Goal: Task Accomplishment & Management: Use online tool/utility

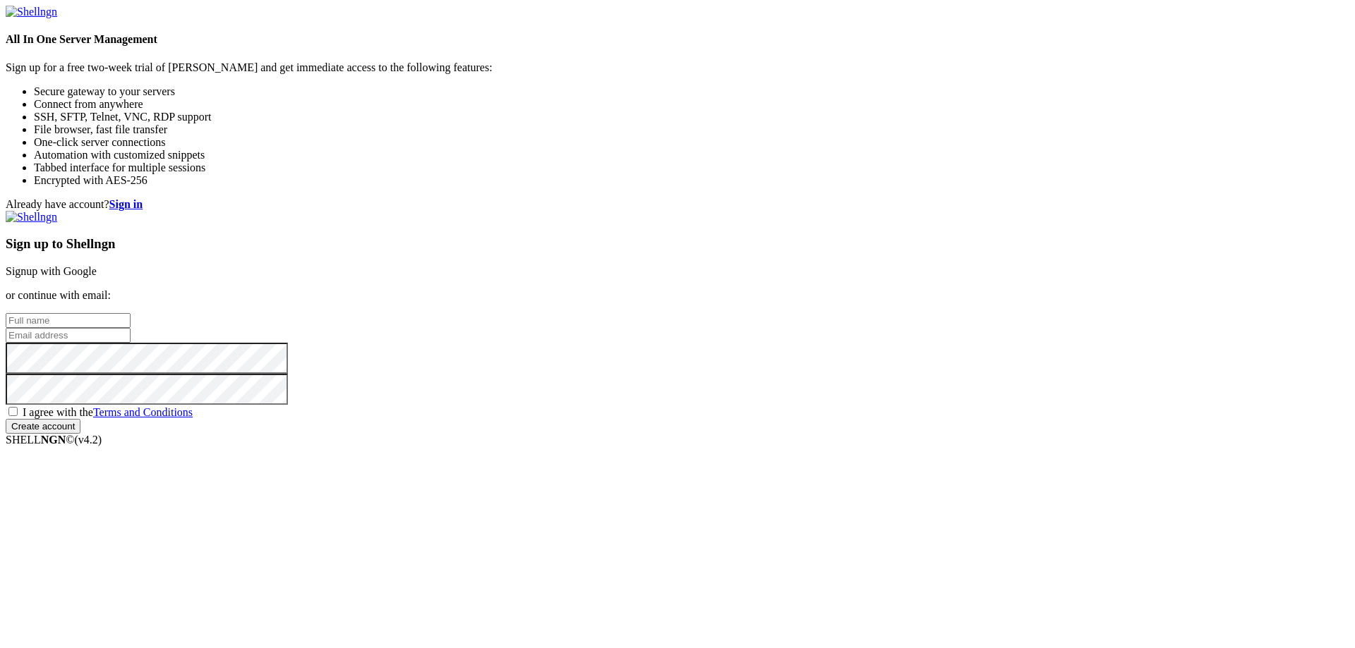
click at [131, 313] on input "text" at bounding box center [68, 320] width 125 height 15
paste input "[EMAIL_ADDRESS][DOMAIN_NAME]"
type input "[EMAIL_ADDRESS][DOMAIN_NAME]"
click at [131, 328] on input "email" at bounding box center [68, 335] width 125 height 15
paste input "[EMAIL_ADDRESS][DOMAIN_NAME]"
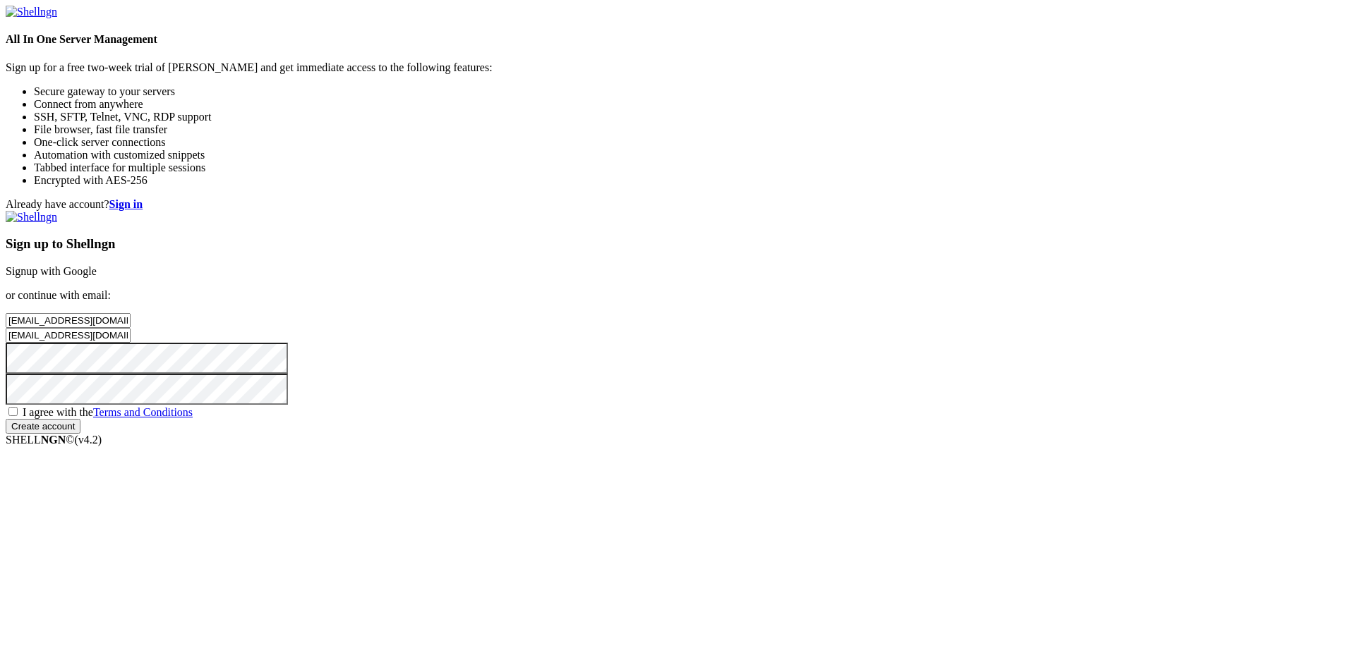
type input "[EMAIL_ADDRESS][DOMAIN_NAME]"
click at [193, 418] on span "I agree with the Terms and Conditions" at bounding box center [108, 412] width 170 height 12
click at [18, 416] on input "I agree with the Terms and Conditions" at bounding box center [12, 411] width 9 height 9
checkbox input "true"
click at [80, 434] on input "Create account" at bounding box center [43, 426] width 75 height 15
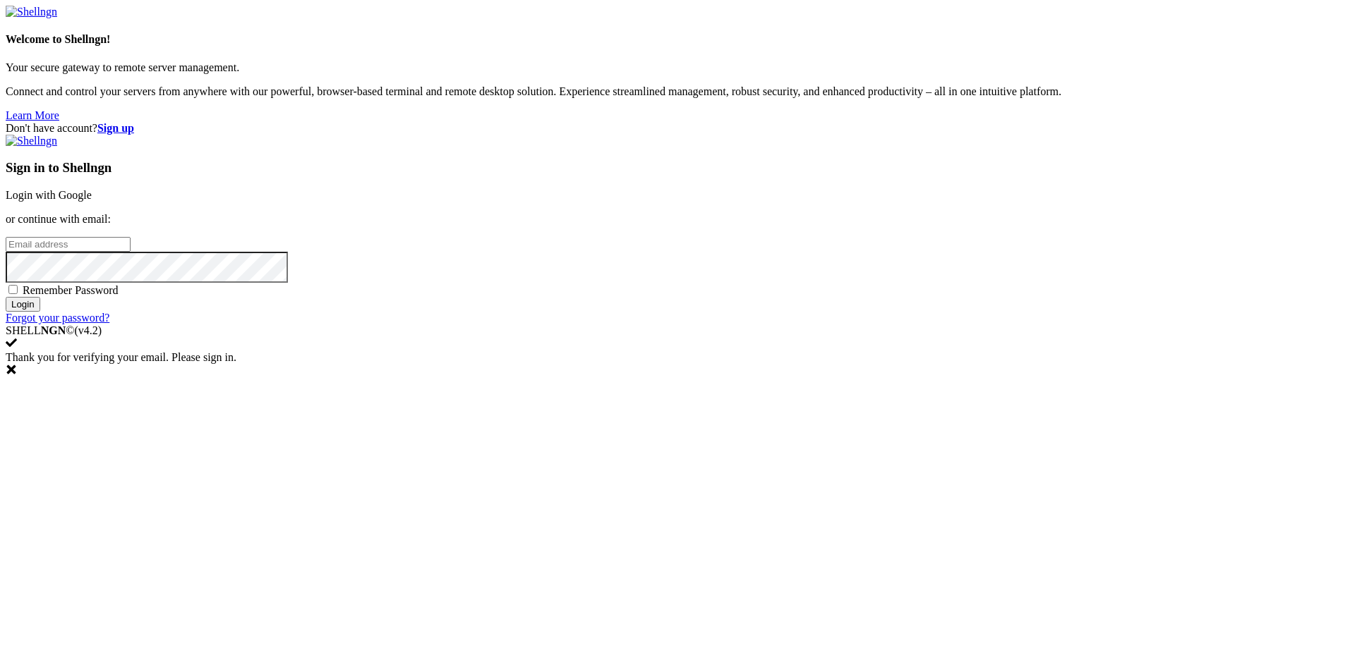
click at [131, 252] on input "email" at bounding box center [68, 244] width 125 height 15
paste input "[EMAIL_ADDRESS][DOMAIN_NAME]"
type input "[EMAIL_ADDRESS][DOMAIN_NAME]"
click at [119, 296] on span "Remember Password" at bounding box center [71, 290] width 96 height 12
click at [18, 294] on input "Remember Password" at bounding box center [12, 289] width 9 height 9
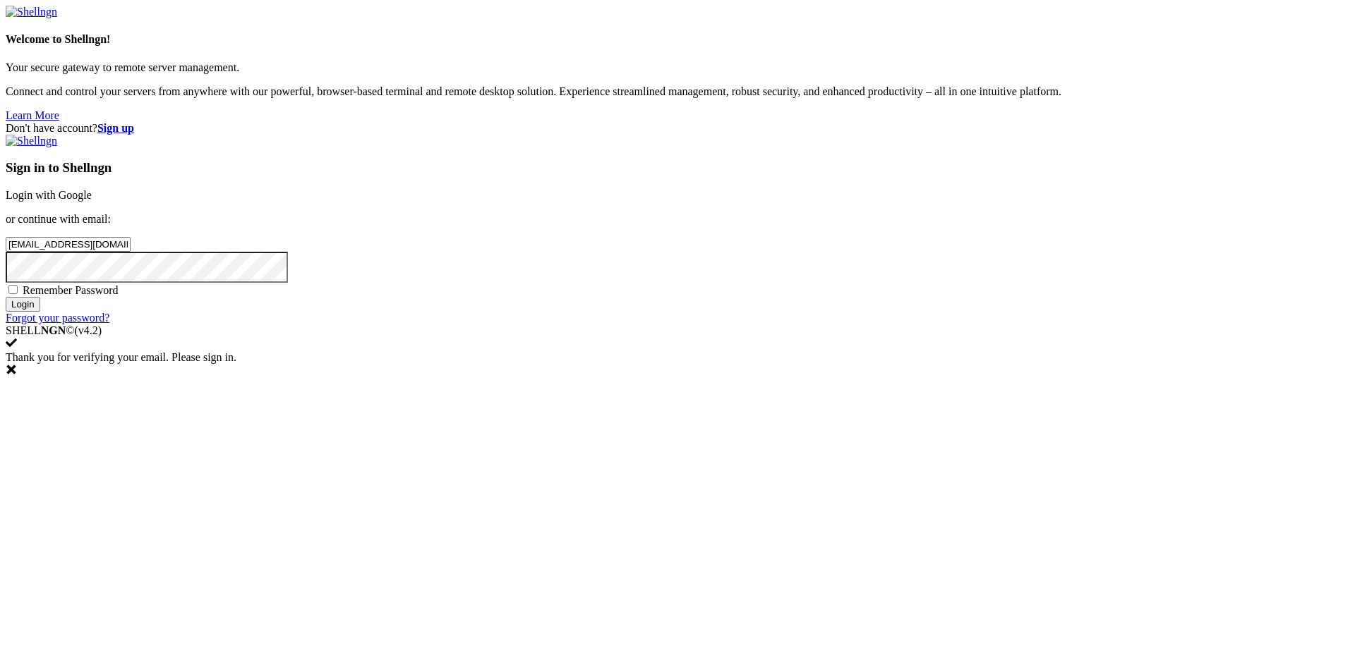
checkbox input "true"
click at [776, 325] on div "Sign in to Shellngn Login with Google or continue with email: [EMAIL_ADDRESS][D…" at bounding box center [677, 230] width 1343 height 190
click at [40, 312] on input "Login" at bounding box center [23, 304] width 35 height 15
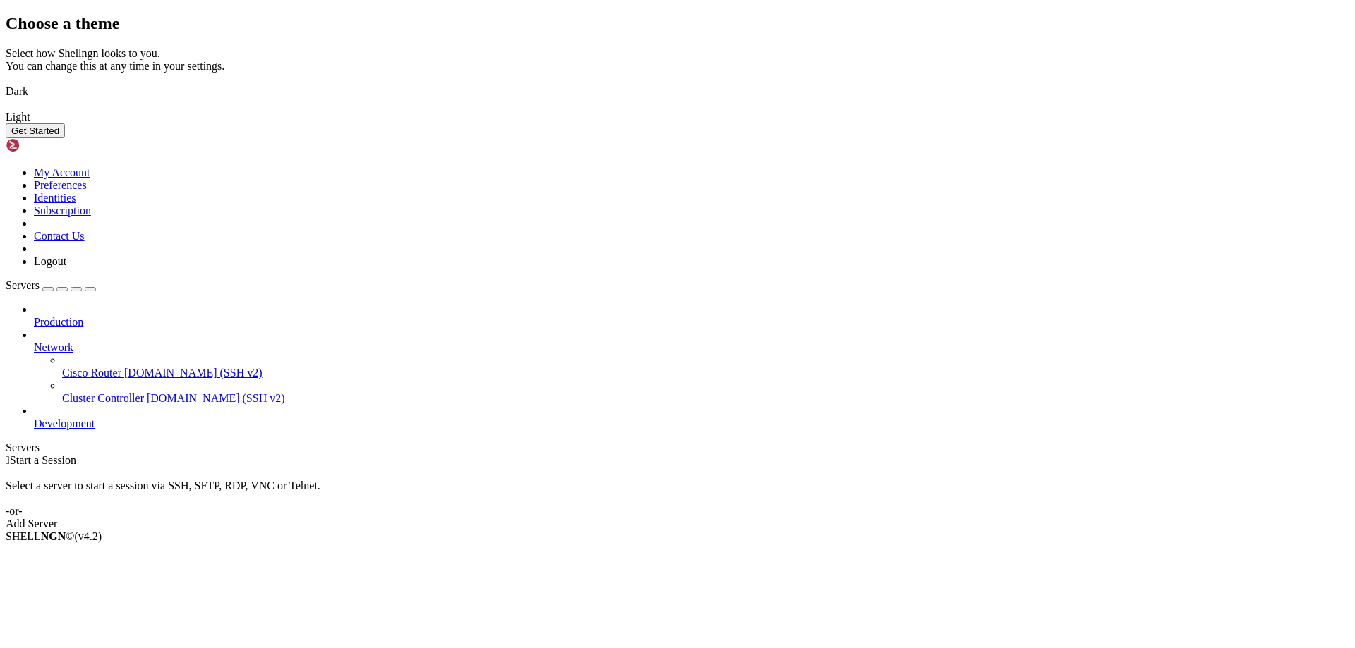
click at [6, 83] on img at bounding box center [6, 83] width 0 height 0
click at [874, 138] on div "Get Started" at bounding box center [677, 130] width 1343 height 15
click at [65, 138] on button "Get Started" at bounding box center [35, 130] width 59 height 15
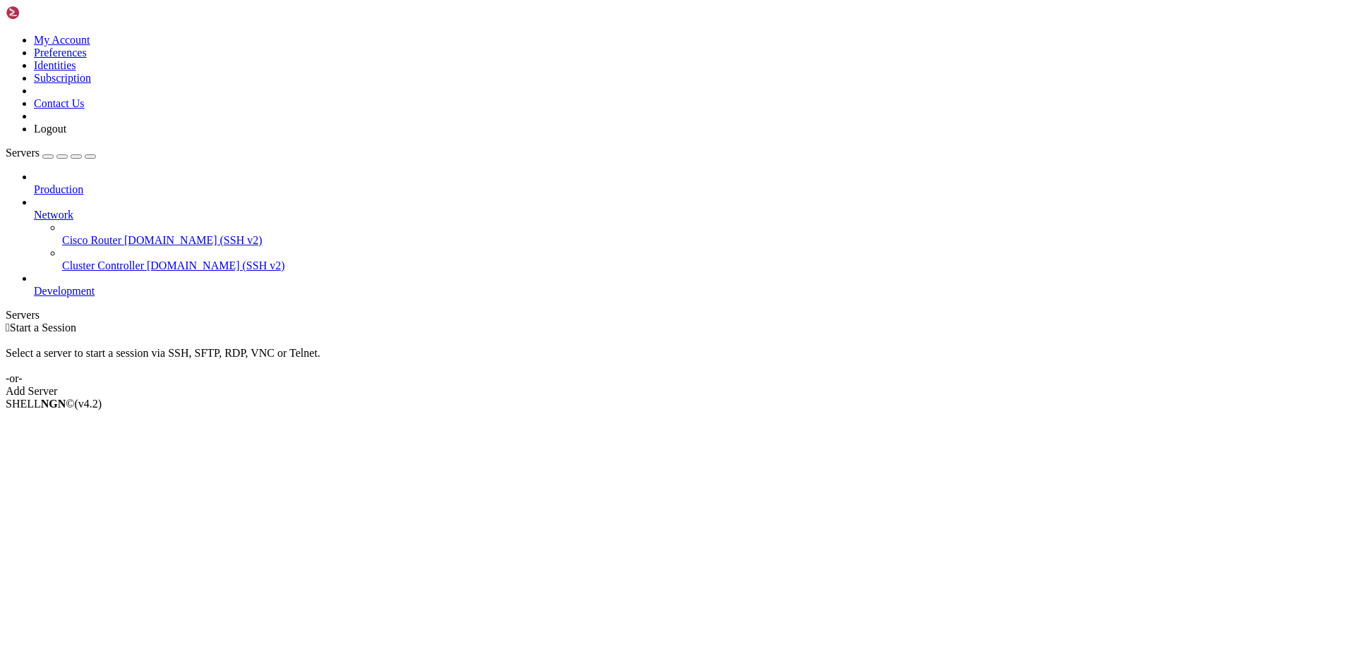
click at [54, 285] on span "Development" at bounding box center [64, 291] width 61 height 12
click at [85, 511] on li "Properties" at bounding box center [98, 517] width 128 height 13
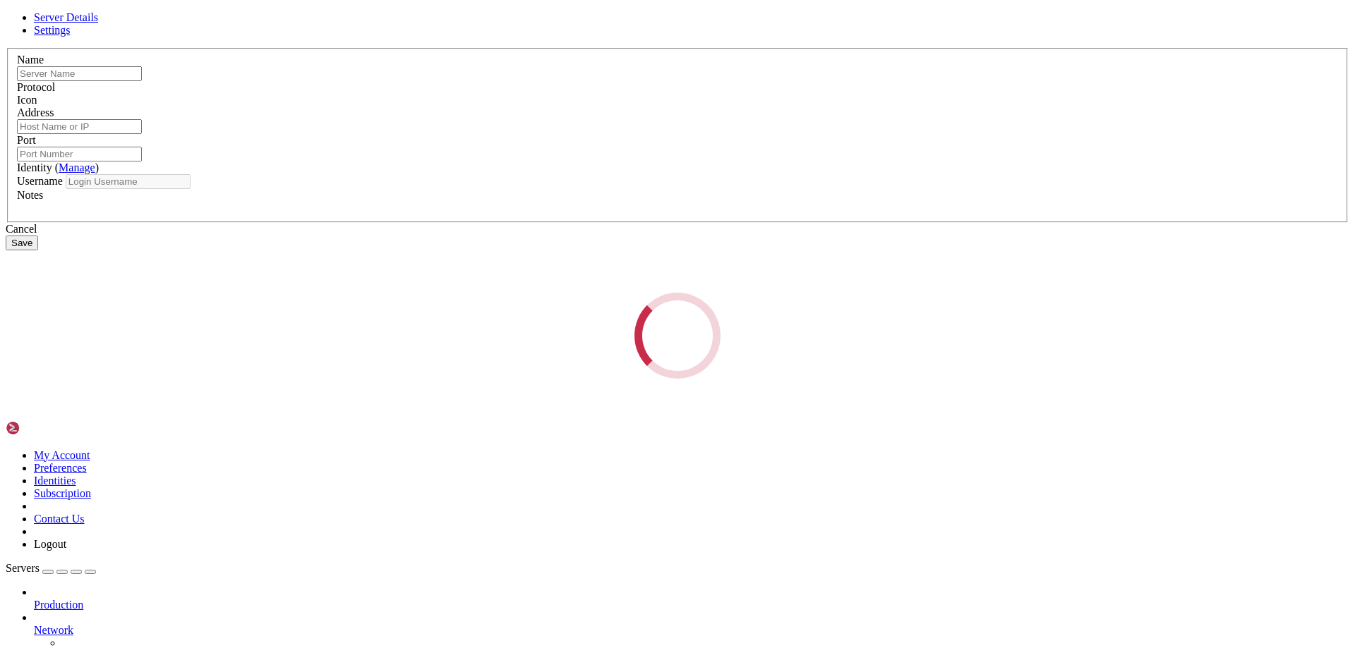
type input "Cluster Controller"
type input "[DOMAIN_NAME]"
type input "22"
type input "root"
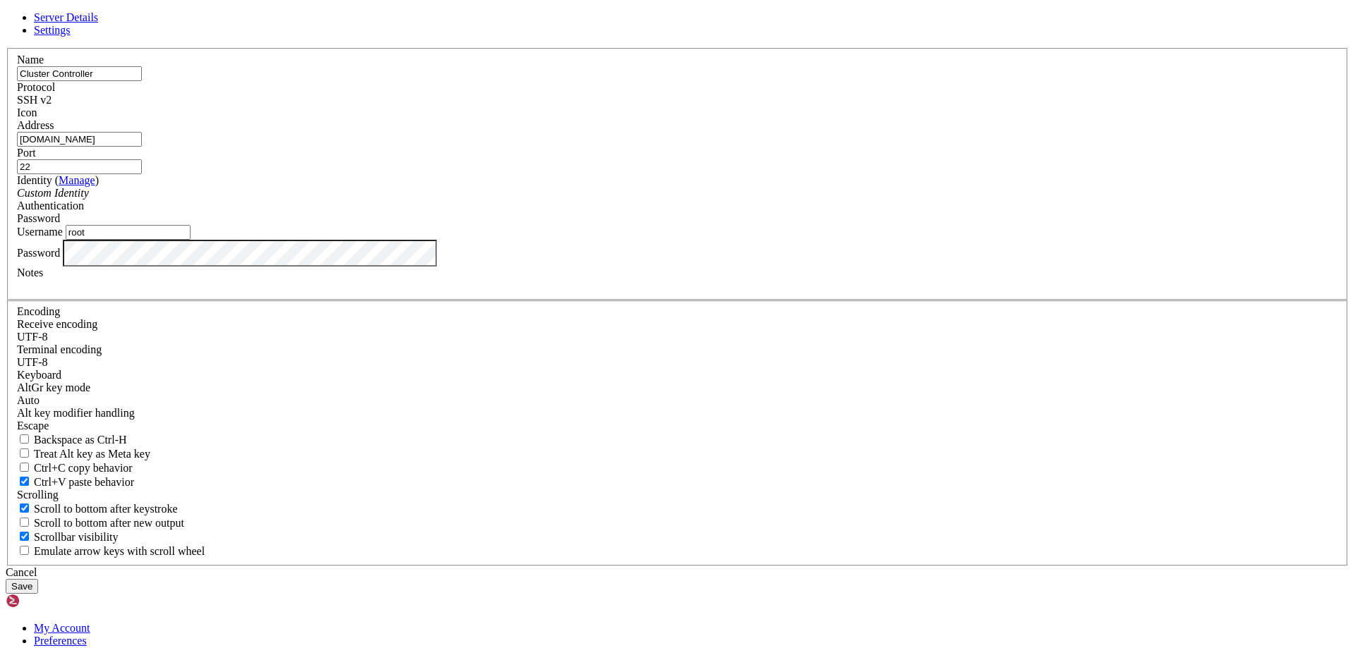
drag, startPoint x: 566, startPoint y: 361, endPoint x: 279, endPoint y: 358, distance: 287.1
click at [279, 358] on div "Server Details Settings Name Cluster Controller Protocol SSH v2 Icon" at bounding box center [677, 302] width 1343 height 583
drag, startPoint x: 629, startPoint y: 250, endPoint x: 380, endPoint y: 250, distance: 249.0
click at [380, 250] on div "Server Details Settings Name Cluster Controller Protocol SSH v2 Icon" at bounding box center [677, 302] width 1343 height 583
paste input "[TECHNICAL_ID]"
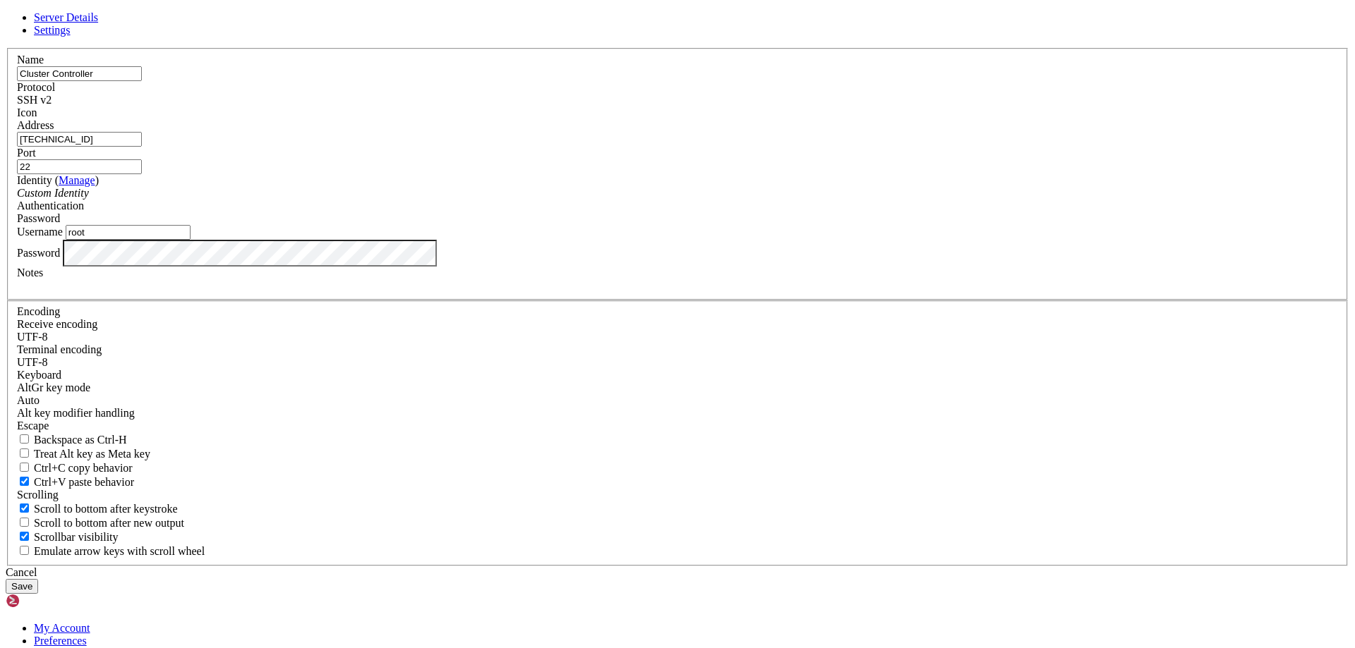
type input "[TECHNICAL_ID]"
click at [139, 383] on div "Server Details Settings Name Cluster Controller Protocol SSH v2 Icon" at bounding box center [677, 302] width 1343 height 583
click at [6, 579] on button "Save" at bounding box center [22, 586] width 32 height 15
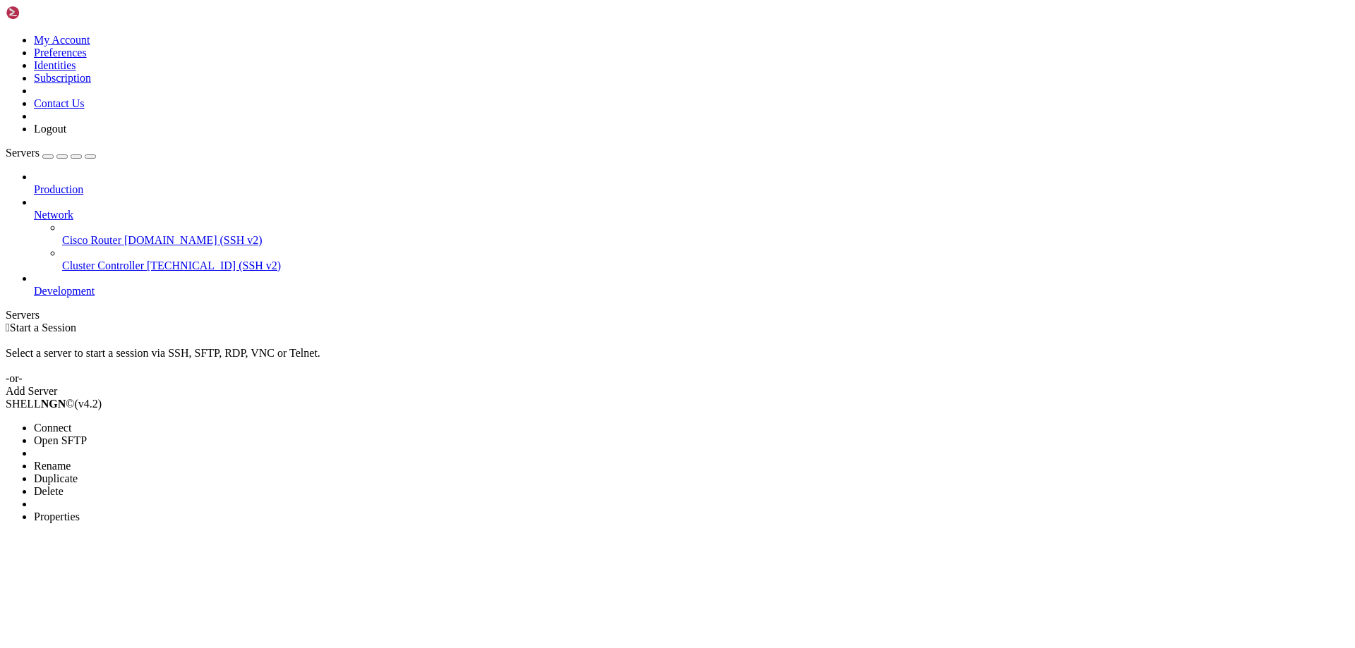
click at [72, 422] on li "Connect" at bounding box center [98, 428] width 128 height 13
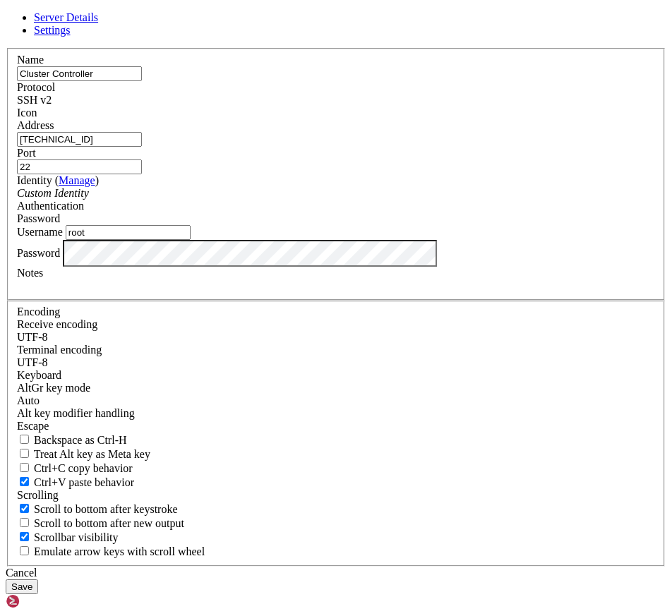
click at [224, 240] on div "Username root" at bounding box center [336, 232] width 638 height 15
click at [0, 384] on html "Loading... Server Details Settings Name Cluster Controller Protocol SSH v2 Icon" at bounding box center [336, 614] width 672 height 1228
click at [38, 579] on button "Save" at bounding box center [22, 586] width 32 height 15
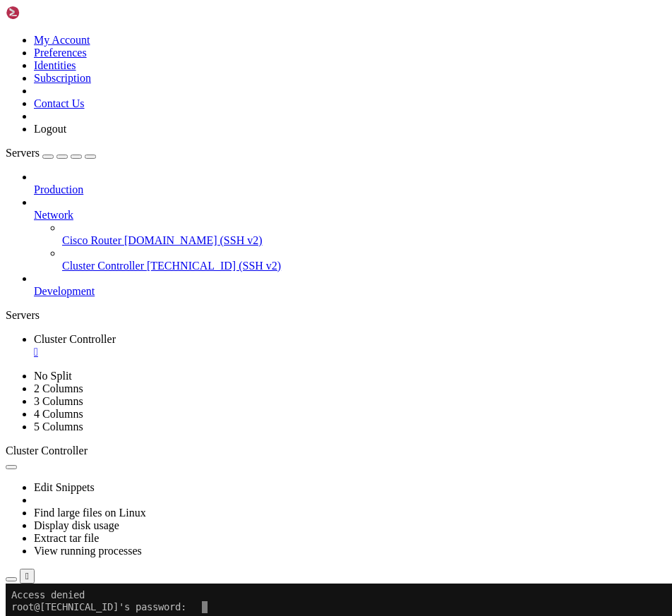
click at [292, 333] on link "Cluster Controller " at bounding box center [350, 345] width 632 height 25
click at [292, 346] on div "" at bounding box center [350, 352] width 632 height 13
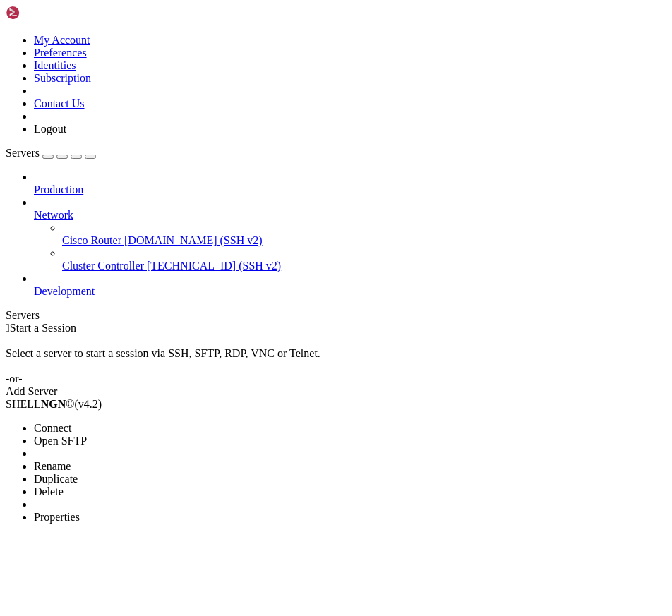
click at [109, 422] on li "Connect" at bounding box center [98, 428] width 128 height 13
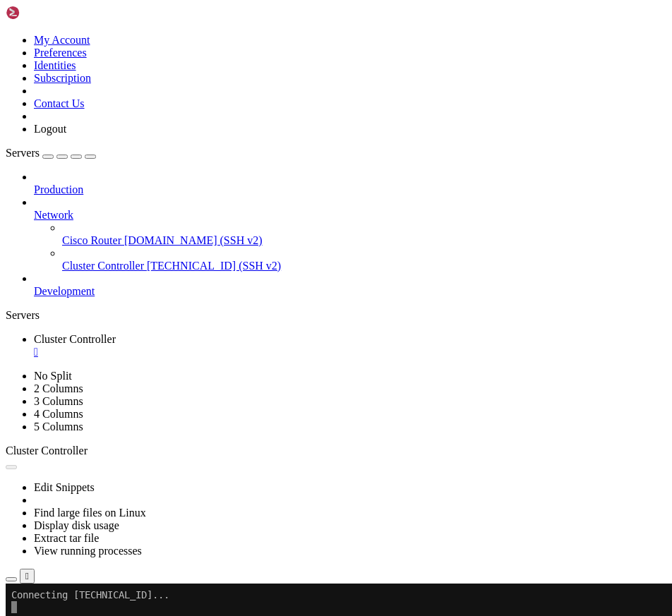
click at [90, 157] on div "button" at bounding box center [90, 157] width 0 height 0
click at [6, 322] on div at bounding box center [6, 322] width 1 height 0
drag, startPoint x: 8, startPoint y: 611, endPoint x: 15, endPoint y: 684, distance: 72.9
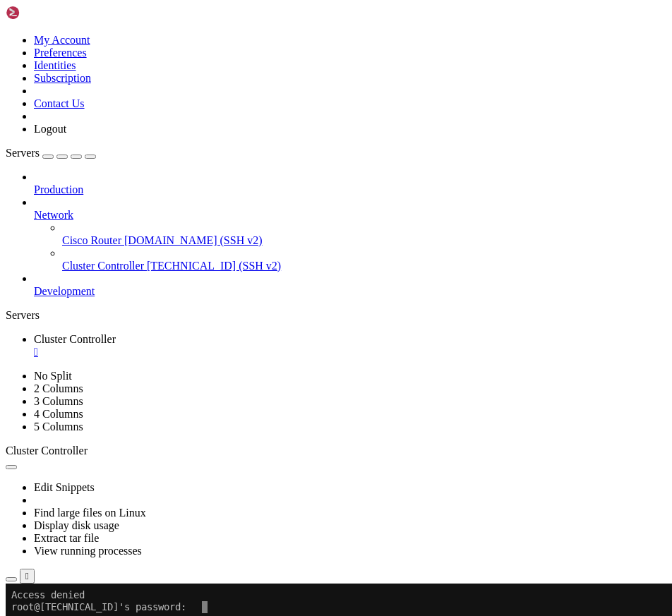
click at [9, 309] on div "Servers" at bounding box center [336, 315] width 660 height 13
click at [285, 333] on link "Cluster Controller " at bounding box center [350, 345] width 632 height 25
click at [293, 346] on div "" at bounding box center [350, 352] width 632 height 13
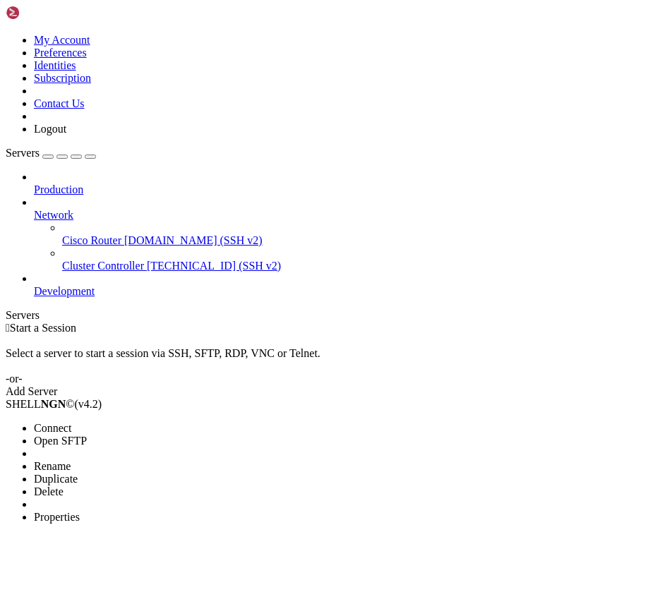
click at [80, 511] on span "Properties" at bounding box center [57, 517] width 46 height 12
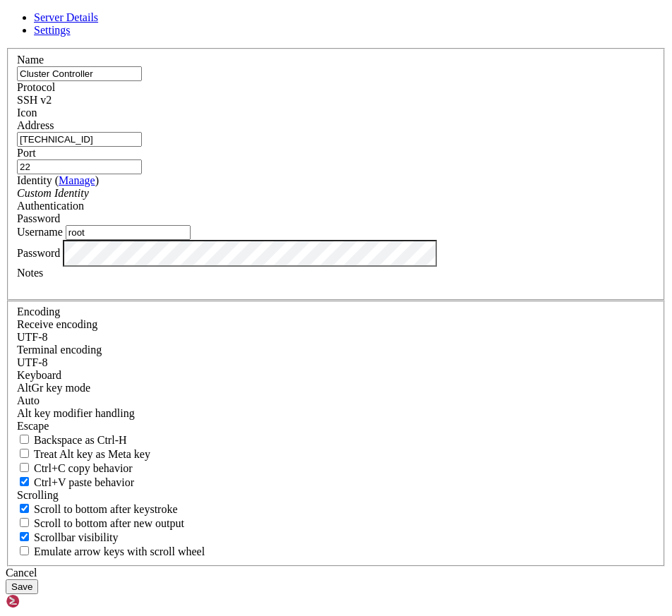
click at [0, 388] on html "Loading... Server Details Settings Name Cluster Controller Protocol SSH v2 Icon" at bounding box center [336, 502] width 672 height 1005
click at [6, 579] on button "Save" at bounding box center [22, 586] width 32 height 15
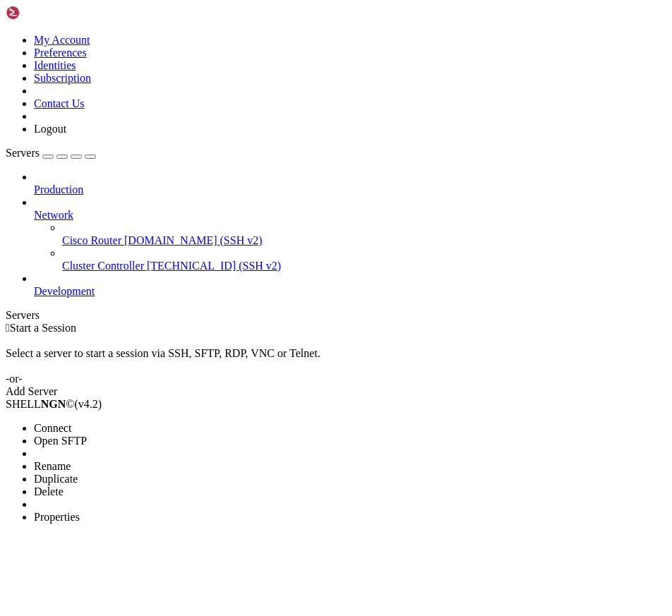
click at [111, 422] on ul "Connect Open SFTP New Server New Folder Rename Duplicate Delete Properties" at bounding box center [84, 473] width 157 height 102
click at [113, 422] on li "Connect" at bounding box center [98, 428] width 128 height 13
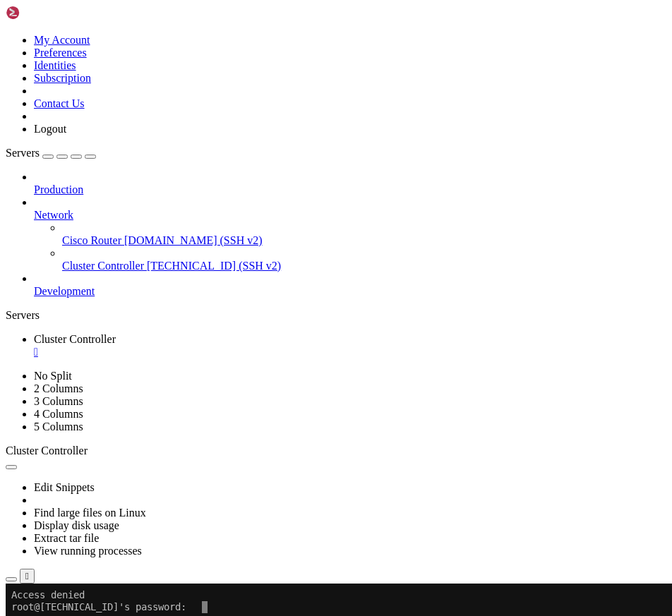
click at [289, 346] on div "" at bounding box center [350, 352] width 632 height 13
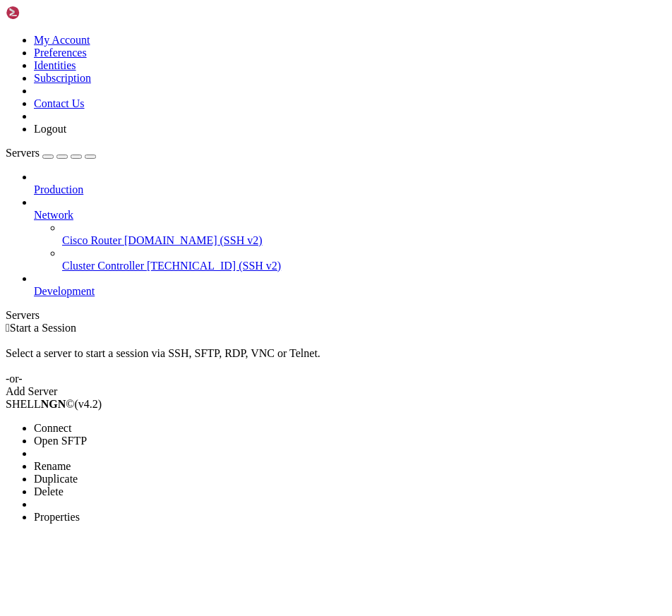
click at [80, 511] on span "Properties" at bounding box center [57, 517] width 46 height 12
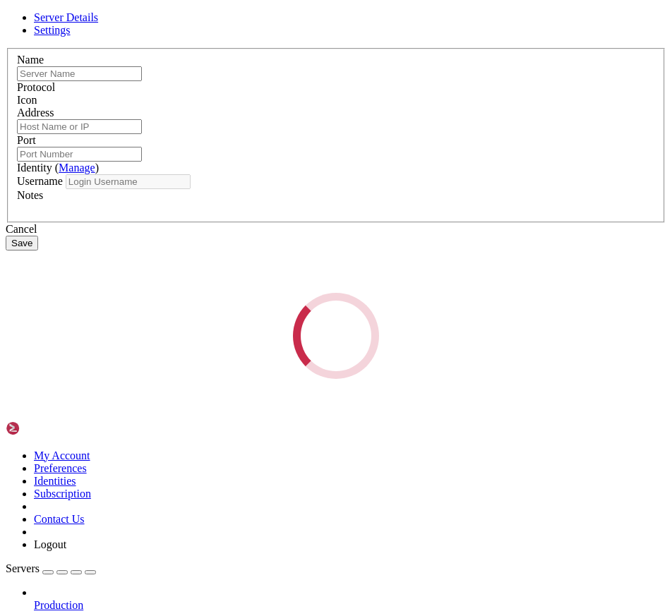
type input "Cluster Controller"
type input "[TECHNICAL_ID]"
type input "22"
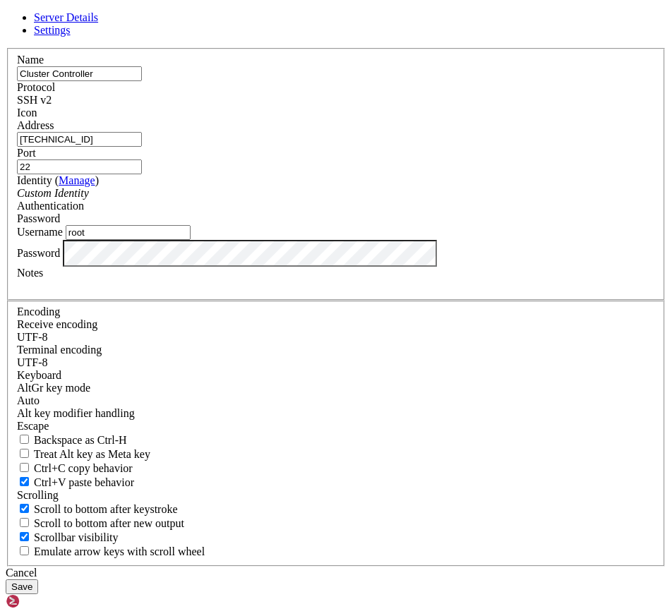
drag, startPoint x: 229, startPoint y: 347, endPoint x: 33, endPoint y: 350, distance: 195.4
click at [33, 350] on div "Server Details Settings Name Cluster Controller Protocol SSH v2 Icon" at bounding box center [336, 302] width 660 height 583
type input "history"
click at [547, 566] on div "Cancel Save" at bounding box center [336, 580] width 660 height 28
click at [538, 566] on div "Cancel Save" at bounding box center [336, 580] width 660 height 28
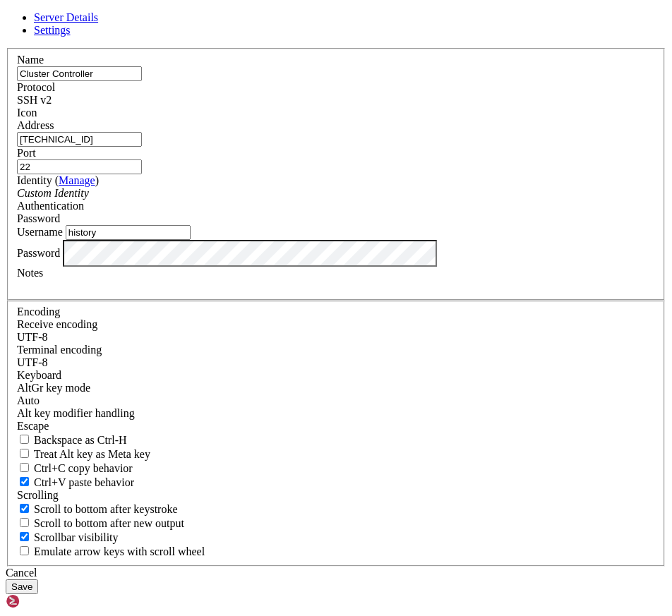
click at [38, 579] on button "Save" at bounding box center [22, 586] width 32 height 15
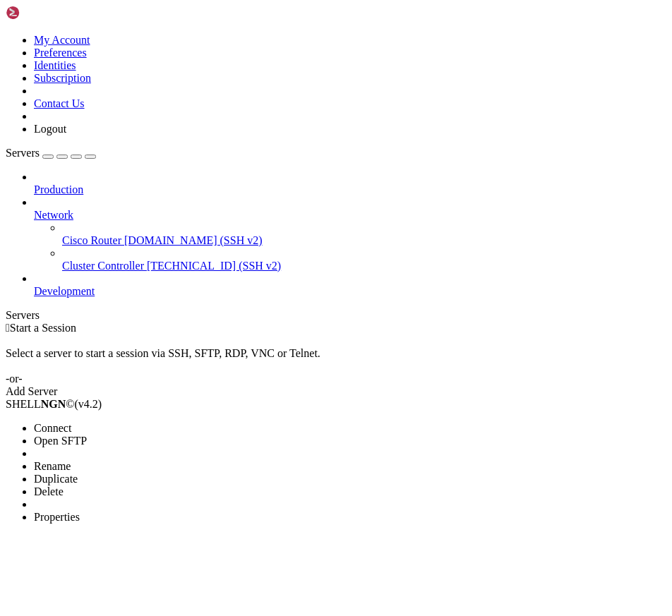
click at [56, 422] on li "Connect" at bounding box center [98, 428] width 128 height 13
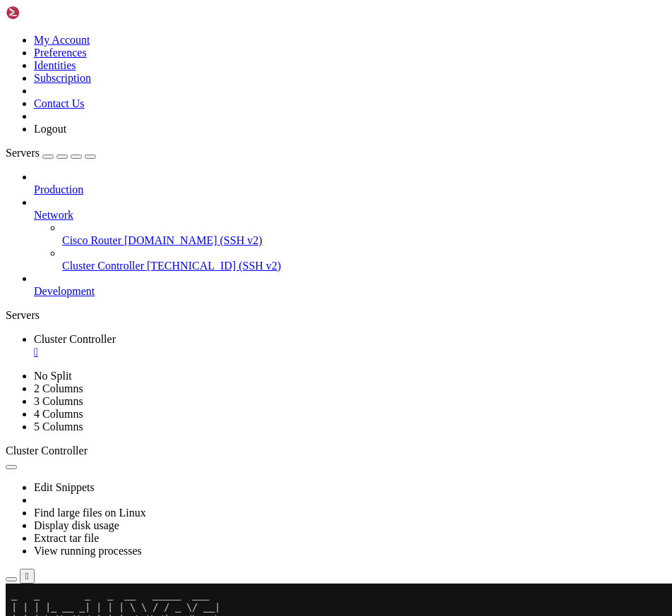
click at [96, 147] on link "Servers" at bounding box center [51, 153] width 90 height 12
click at [90, 157] on div "button" at bounding box center [90, 157] width 0 height 0
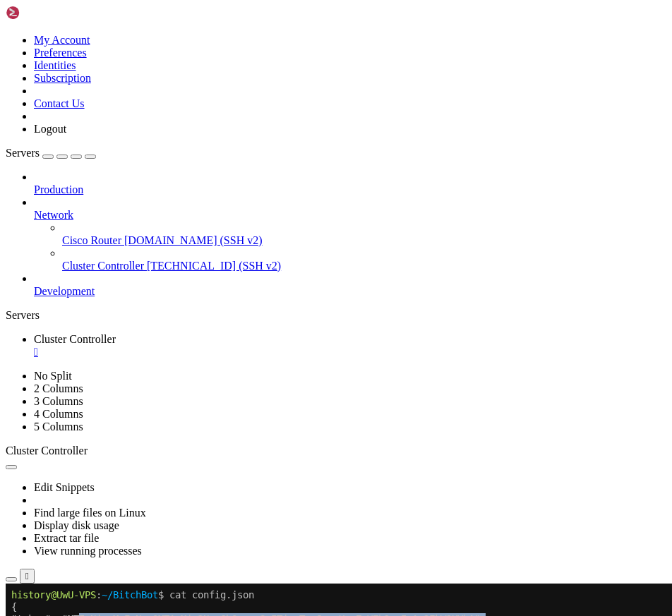
drag, startPoint x: 510, startPoint y: 618, endPoint x: 80, endPoint y: 619, distance: 429.6
click at [80, 619] on x-row ""token": "MTIwNjcyMzEzNzg0MTAxMjc2Ng.GbQze_.SqITjnmTooJysnKcyZwVZb2-xI-Au3FkW9X…" at bounding box center [330, 619] width 639 height 12
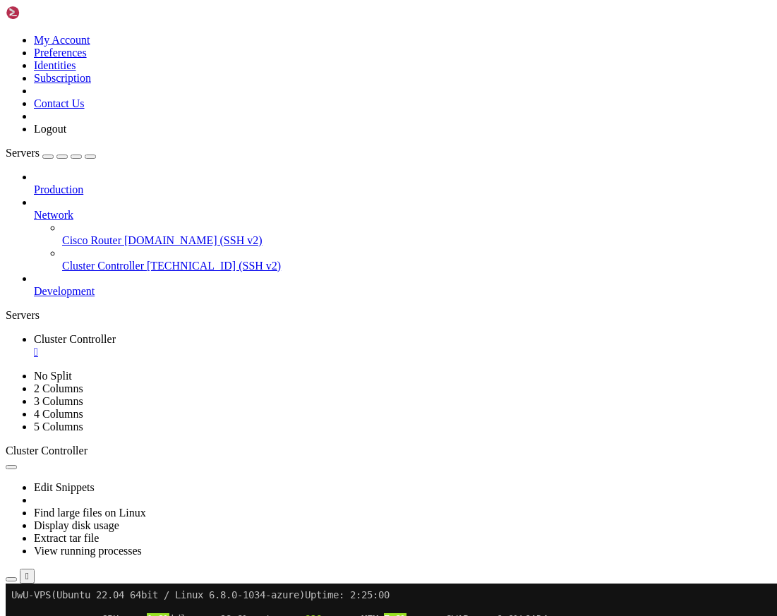
click at [136, 346] on div "" at bounding box center [402, 352] width 737 height 13
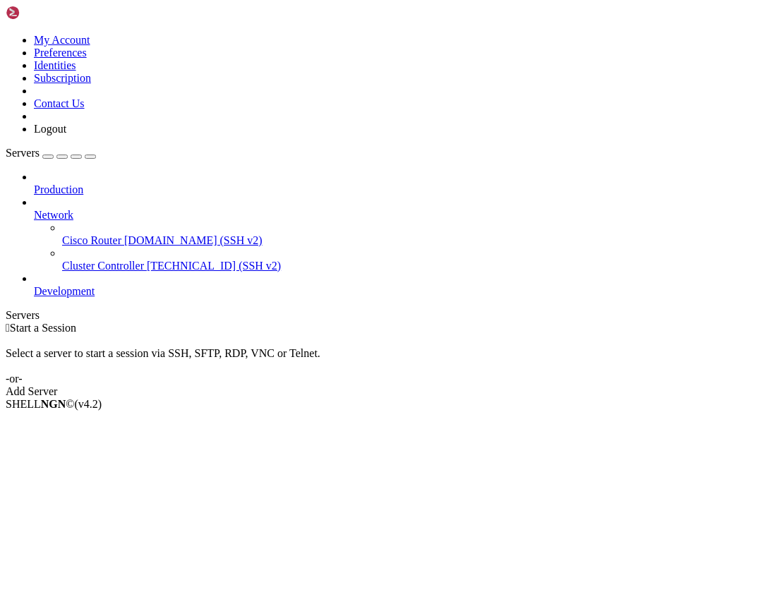
click at [8, 309] on div "Servers" at bounding box center [388, 315] width 765 height 13
click at [107, 422] on ul "Connect Open SFTP New Server New Folder Rename Duplicate Delete Properties" at bounding box center [84, 473] width 157 height 102
click at [125, 485] on li "Delete" at bounding box center [98, 491] width 128 height 13
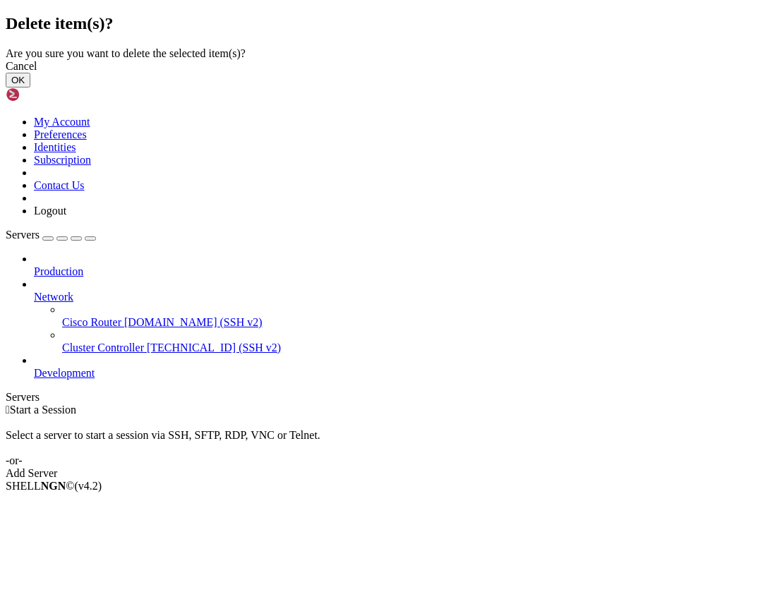
click at [30, 87] on button "OK" at bounding box center [18, 80] width 25 height 15
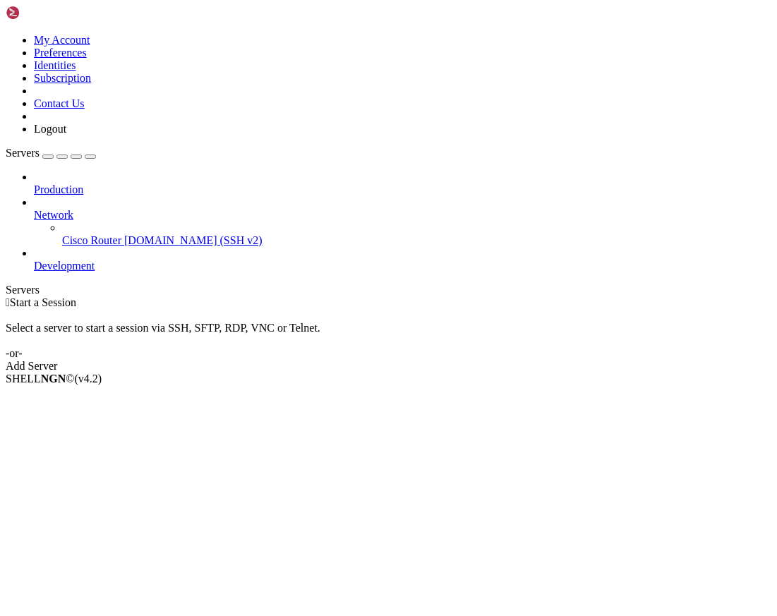
click at [143, 12] on div "My Account Preferences Identities Subscription Contact Us Logout" at bounding box center [388, 71] width 765 height 130
click at [6, 34] on icon at bounding box center [6, 34] width 0 height 0
click at [66, 135] on link "Logout" at bounding box center [50, 129] width 32 height 12
